Goal: Entertainment & Leisure: Consume media (video, audio)

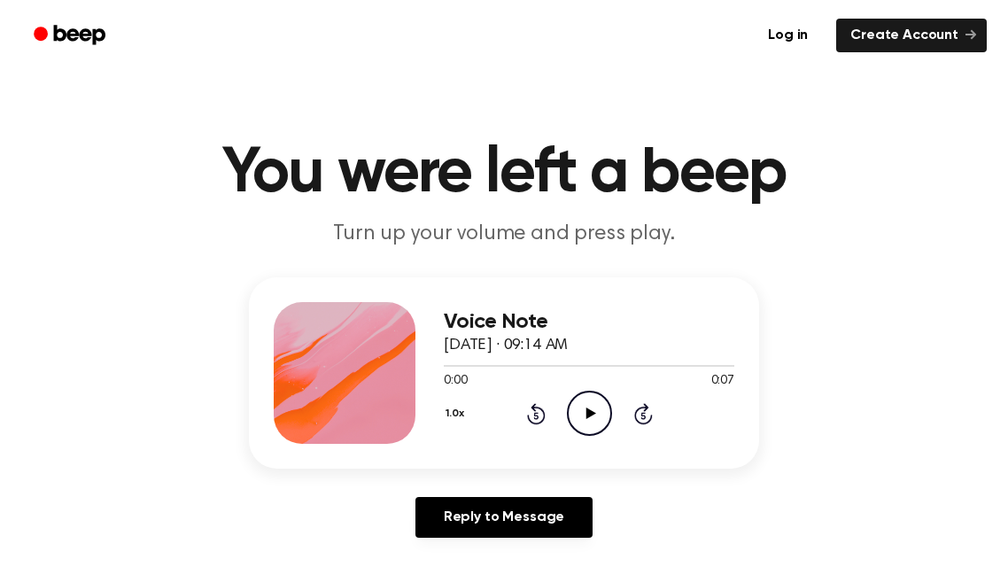
click at [601, 418] on icon "Play Audio" at bounding box center [589, 413] width 45 height 45
click at [602, 422] on icon "Play Audio" at bounding box center [589, 413] width 45 height 45
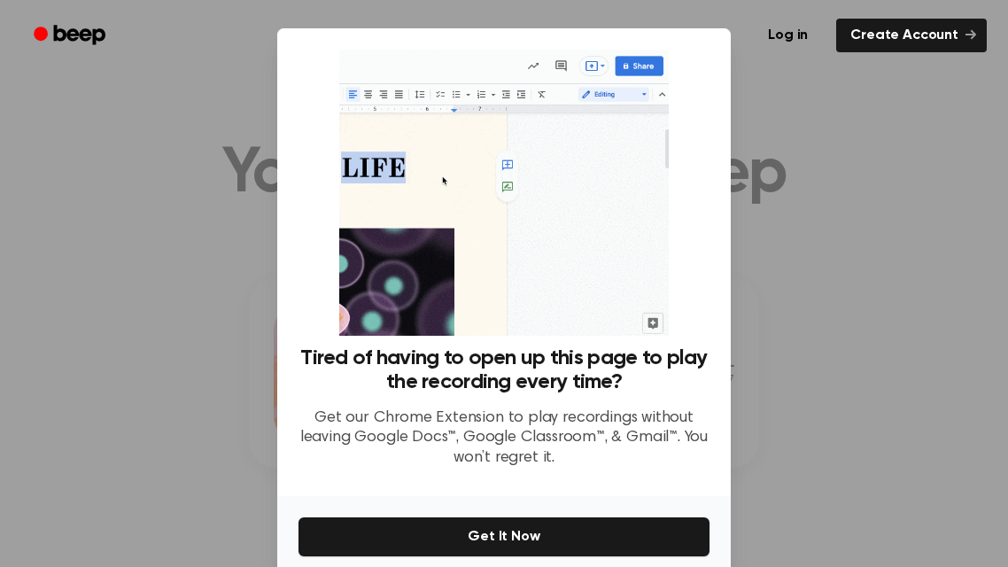
click at [848, 112] on div at bounding box center [504, 283] width 1008 height 567
click at [863, 251] on div at bounding box center [504, 283] width 1008 height 567
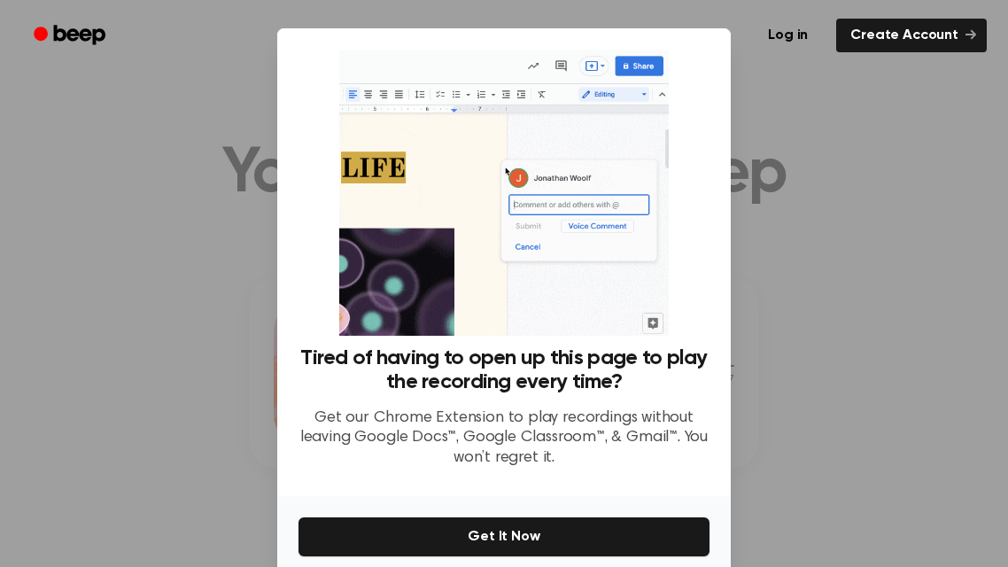
click at [41, 131] on div at bounding box center [504, 283] width 1008 height 567
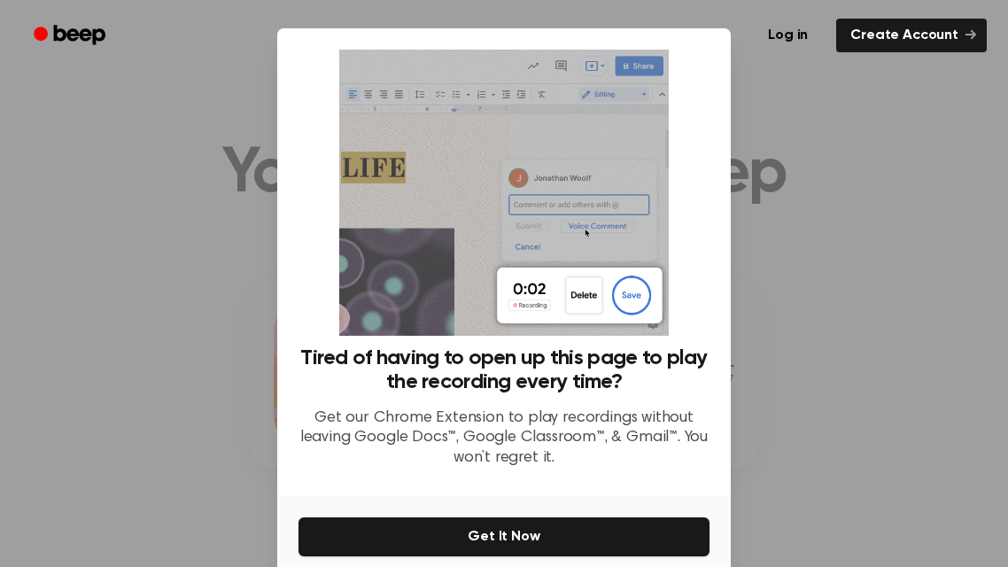
click at [41, 131] on div at bounding box center [504, 283] width 1008 height 567
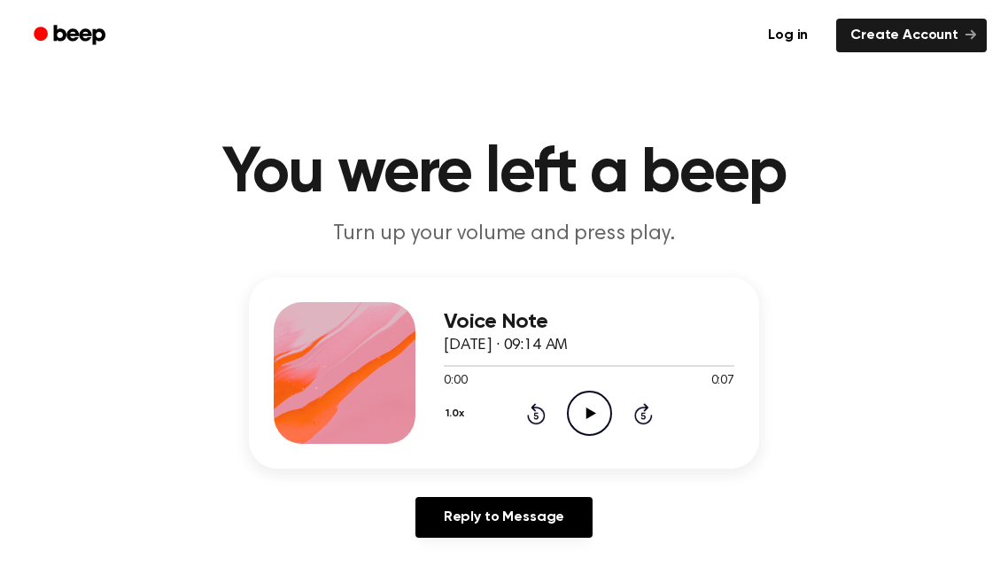
click at [597, 419] on icon "Play Audio" at bounding box center [589, 413] width 45 height 45
click at [592, 415] on icon "Play Audio" at bounding box center [589, 413] width 45 height 45
click at [599, 412] on icon "Play Audio" at bounding box center [589, 413] width 45 height 45
click at [586, 422] on icon "Play Audio" at bounding box center [589, 413] width 45 height 45
click at [582, 412] on icon "Play Audio" at bounding box center [589, 413] width 45 height 45
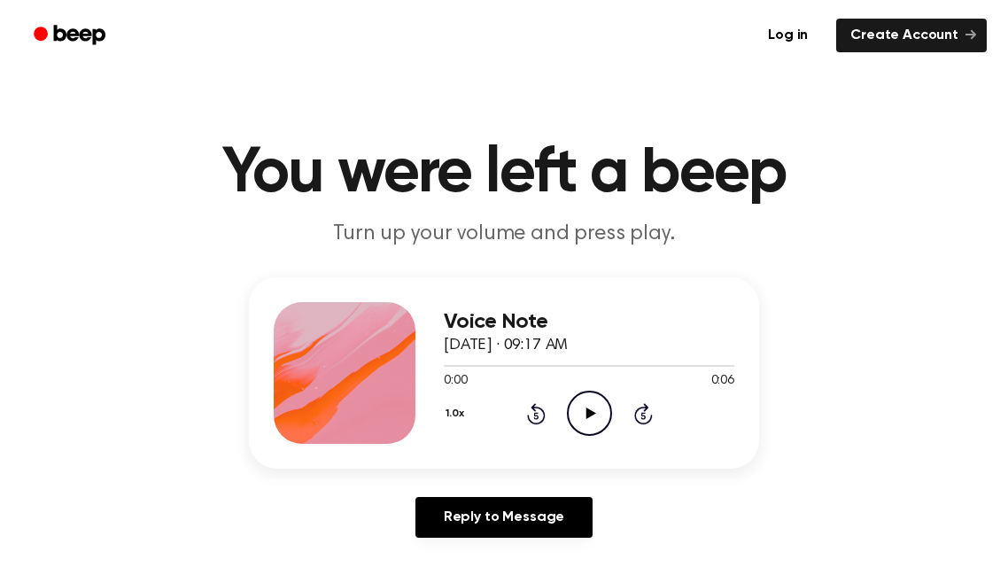
click at [585, 400] on icon "Play Audio" at bounding box center [589, 413] width 45 height 45
click at [591, 403] on icon "Play Audio" at bounding box center [589, 413] width 45 height 45
click at [589, 420] on icon "Play Audio" at bounding box center [589, 413] width 45 height 45
click at [583, 421] on icon "Play Audio" at bounding box center [589, 413] width 45 height 45
click at [595, 408] on icon "Play Audio" at bounding box center [589, 413] width 45 height 45
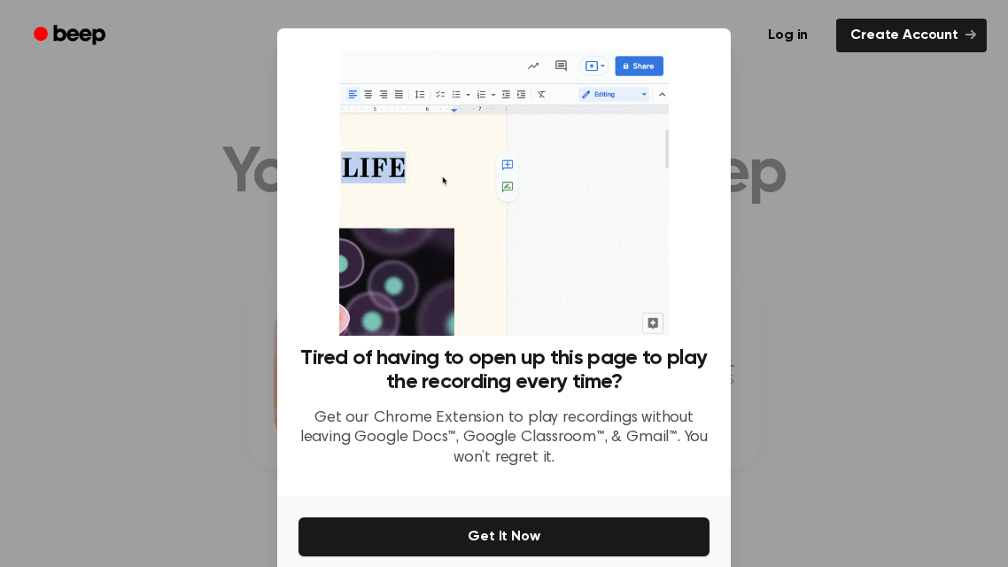
click at [802, 184] on div at bounding box center [504, 283] width 1008 height 567
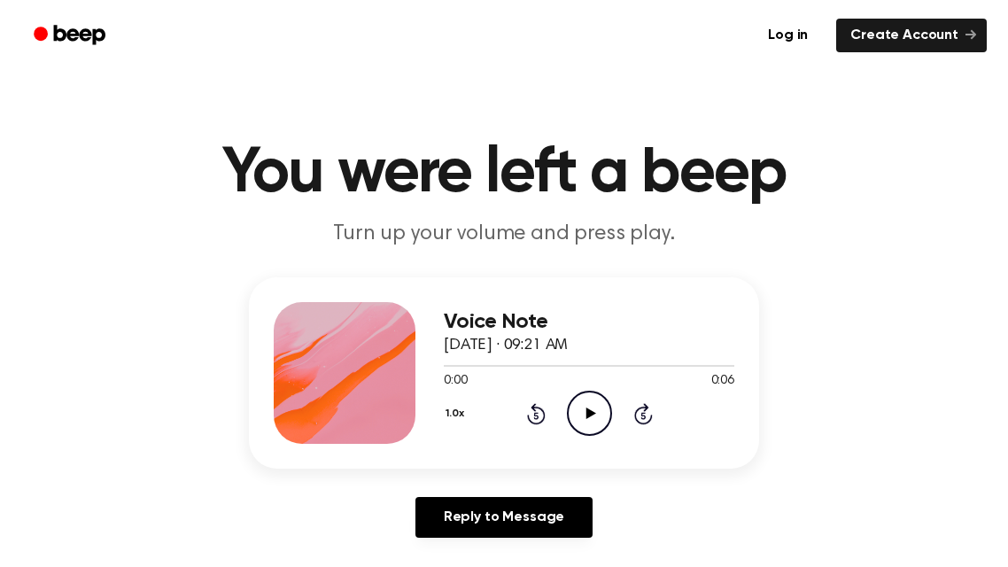
click at [590, 412] on icon at bounding box center [591, 414] width 10 height 12
click at [583, 407] on icon "Pause Audio" at bounding box center [589, 413] width 45 height 45
click at [583, 407] on icon "Play Audio" at bounding box center [589, 413] width 45 height 45
click at [587, 407] on icon "Play Audio" at bounding box center [589, 413] width 45 height 45
click at [585, 404] on icon "Play Audio" at bounding box center [589, 413] width 45 height 45
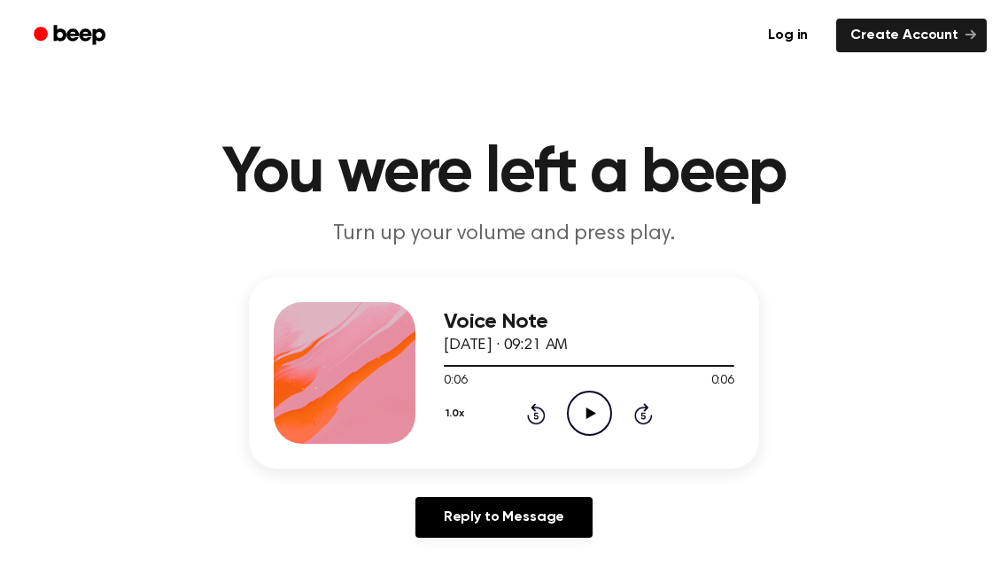
click at [585, 404] on icon "Play Audio" at bounding box center [589, 413] width 45 height 45
click at [590, 408] on icon at bounding box center [590, 414] width 8 height 12
click at [595, 413] on icon at bounding box center [591, 414] width 10 height 12
click at [591, 393] on icon "Play Audio" at bounding box center [589, 413] width 45 height 45
click at [591, 397] on icon "Play Audio" at bounding box center [589, 413] width 45 height 45
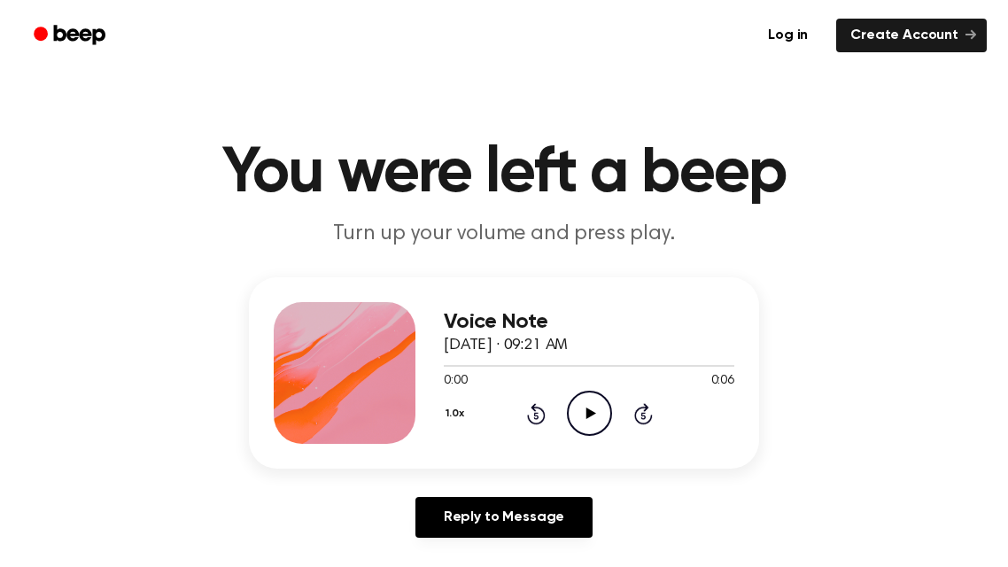
click at [584, 412] on icon "Play Audio" at bounding box center [589, 413] width 45 height 45
